Goal: Information Seeking & Learning: Learn about a topic

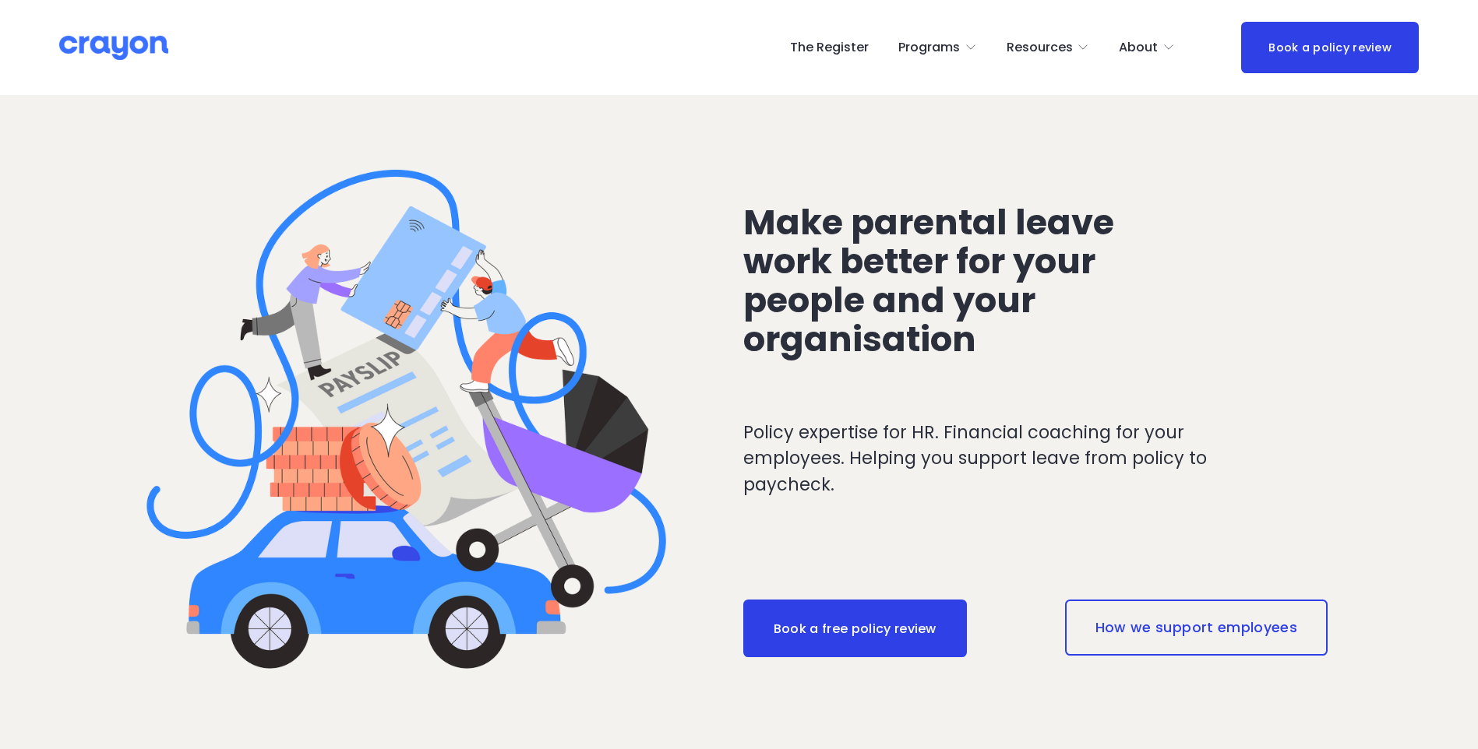
click at [0, 0] on span "Parent Hub" at bounding box center [0, 0] width 0 height 0
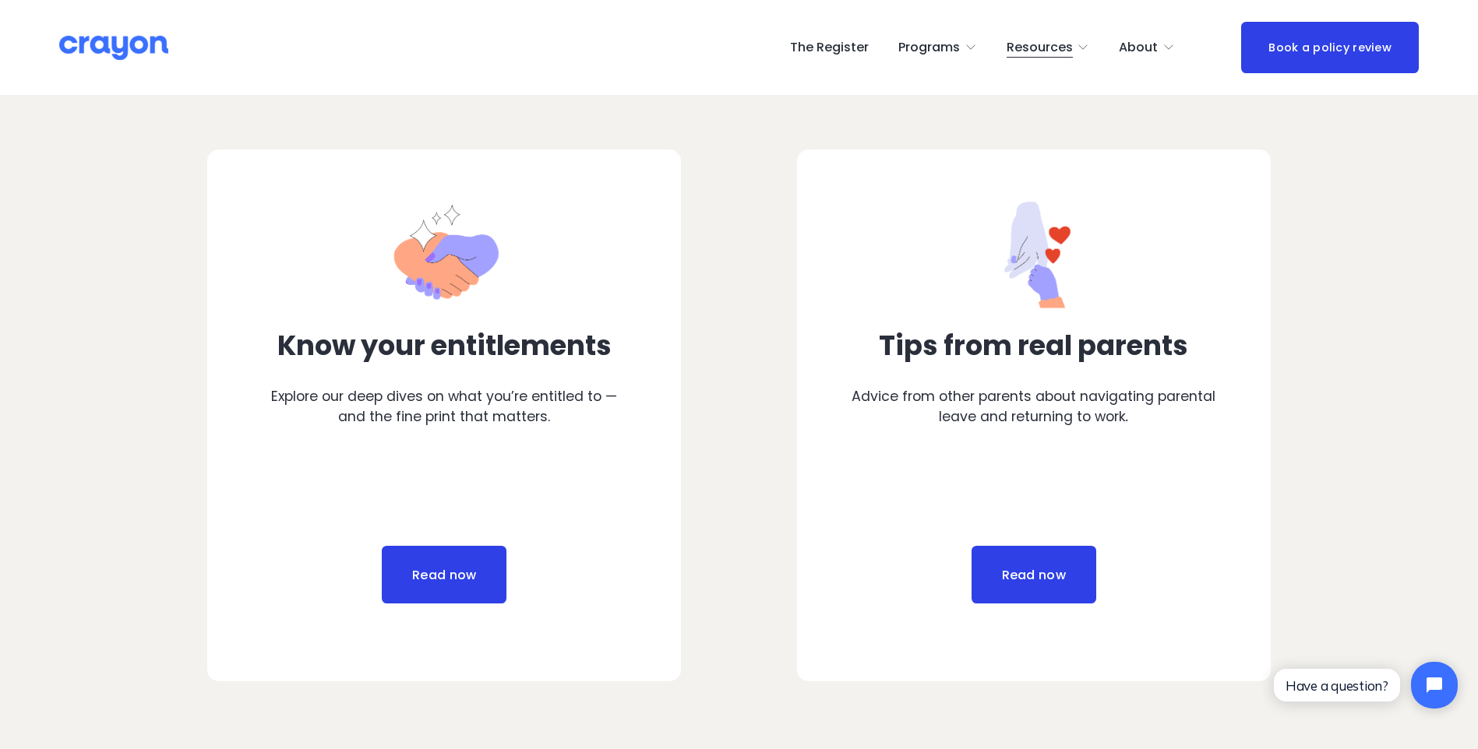
scroll to position [779, 0]
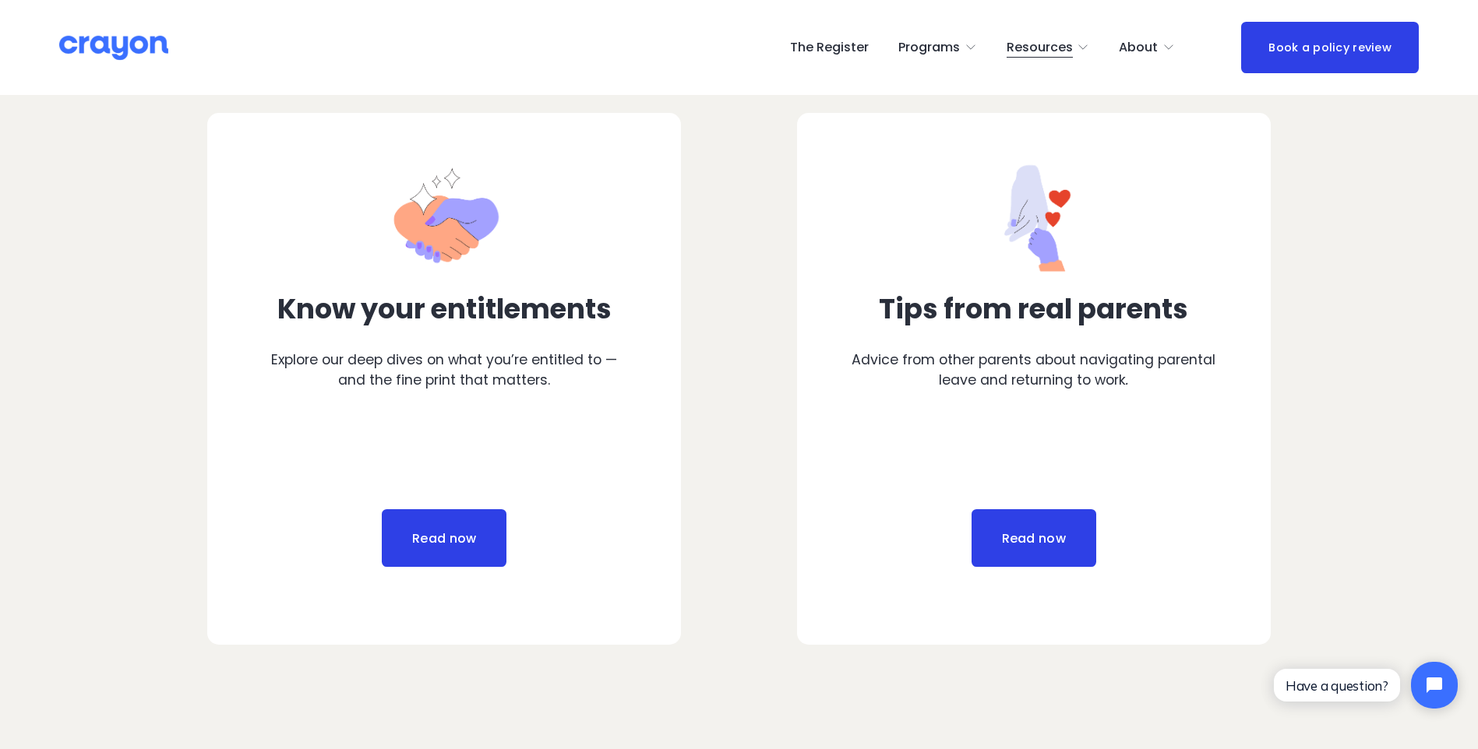
click at [443, 535] on link "Read now" at bounding box center [444, 538] width 125 height 58
